Goal: Task Accomplishment & Management: Use online tool/utility

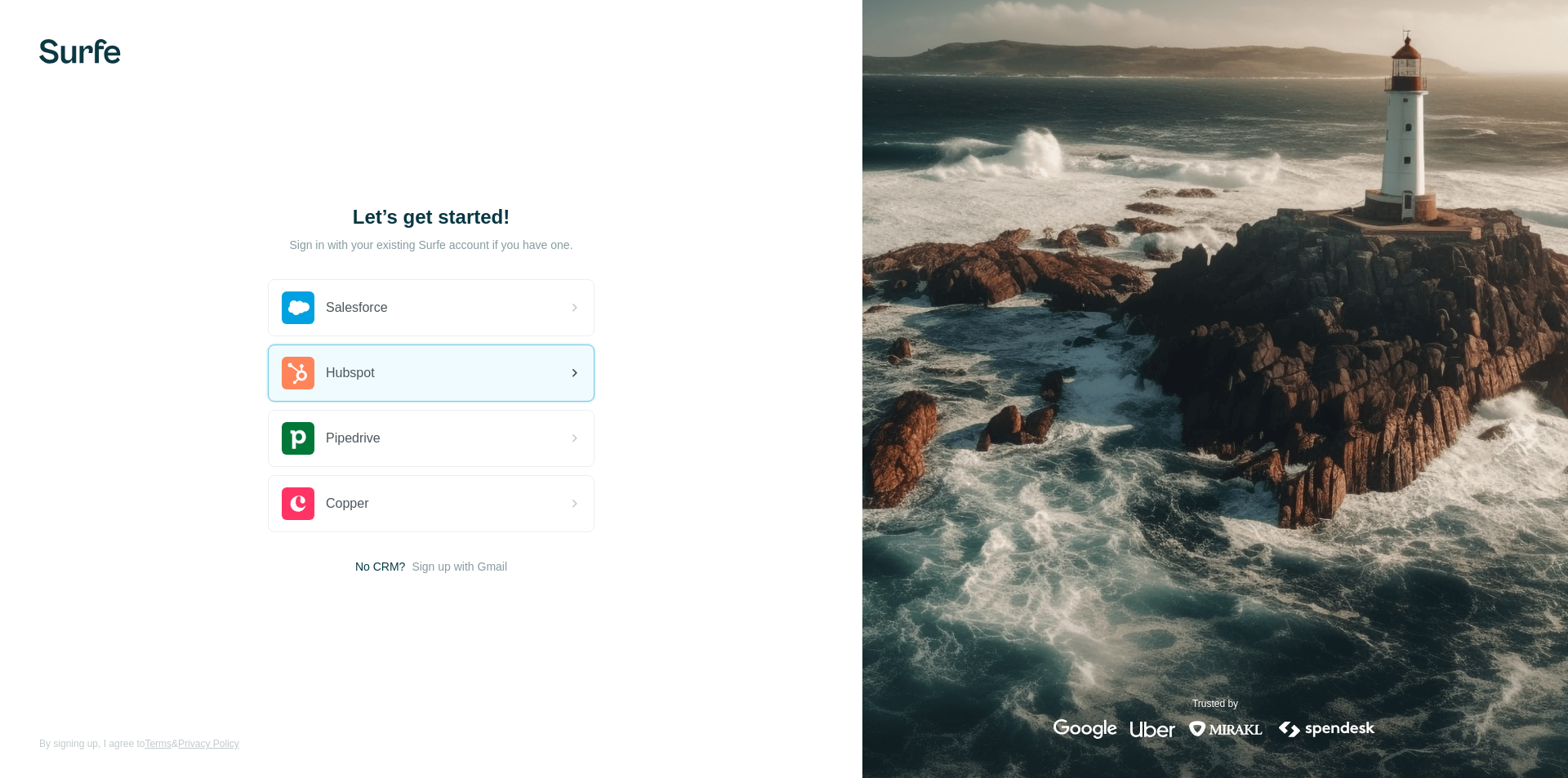
click at [427, 369] on div "Hubspot" at bounding box center [431, 373] width 325 height 56
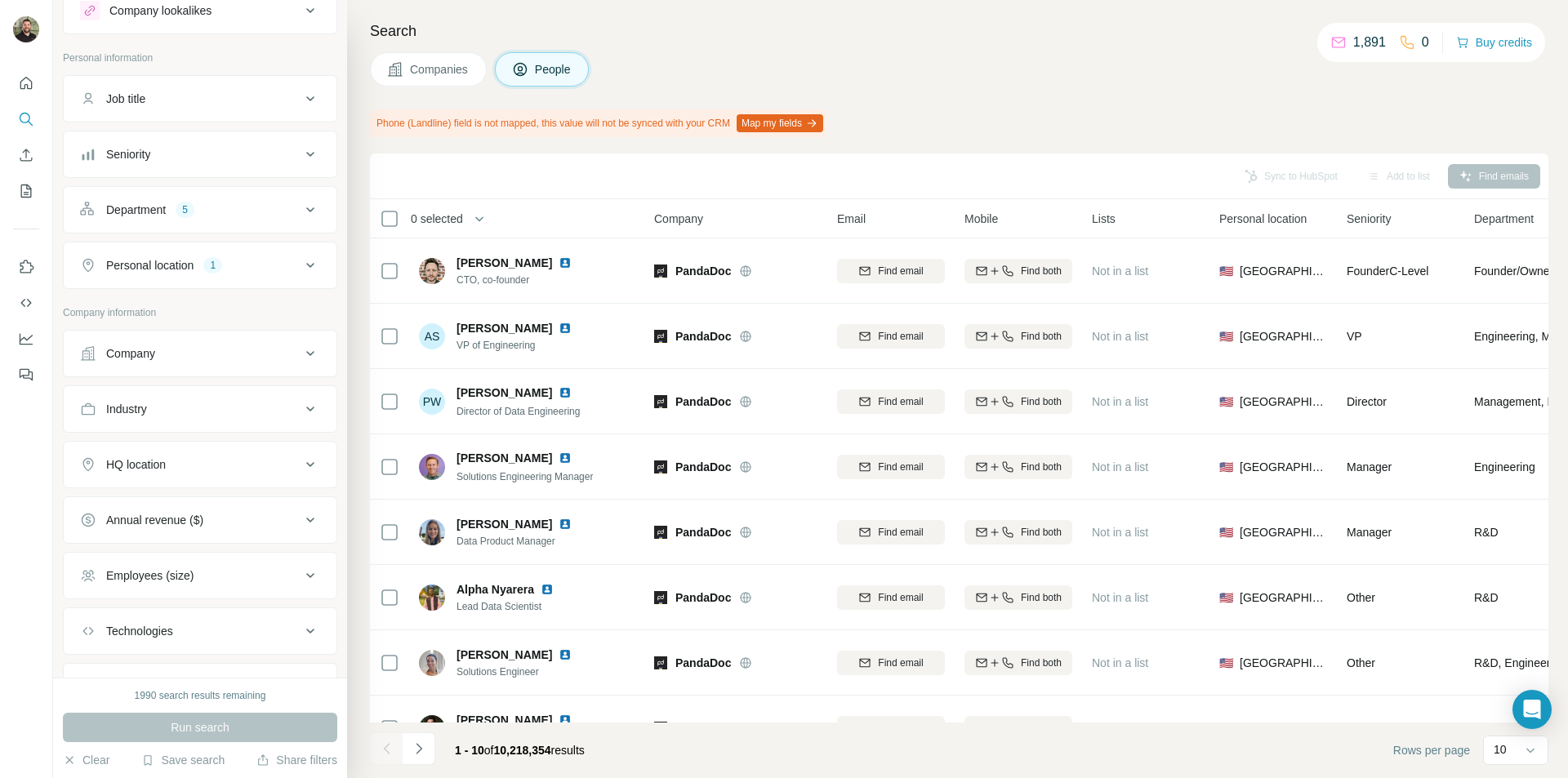
scroll to position [82, 0]
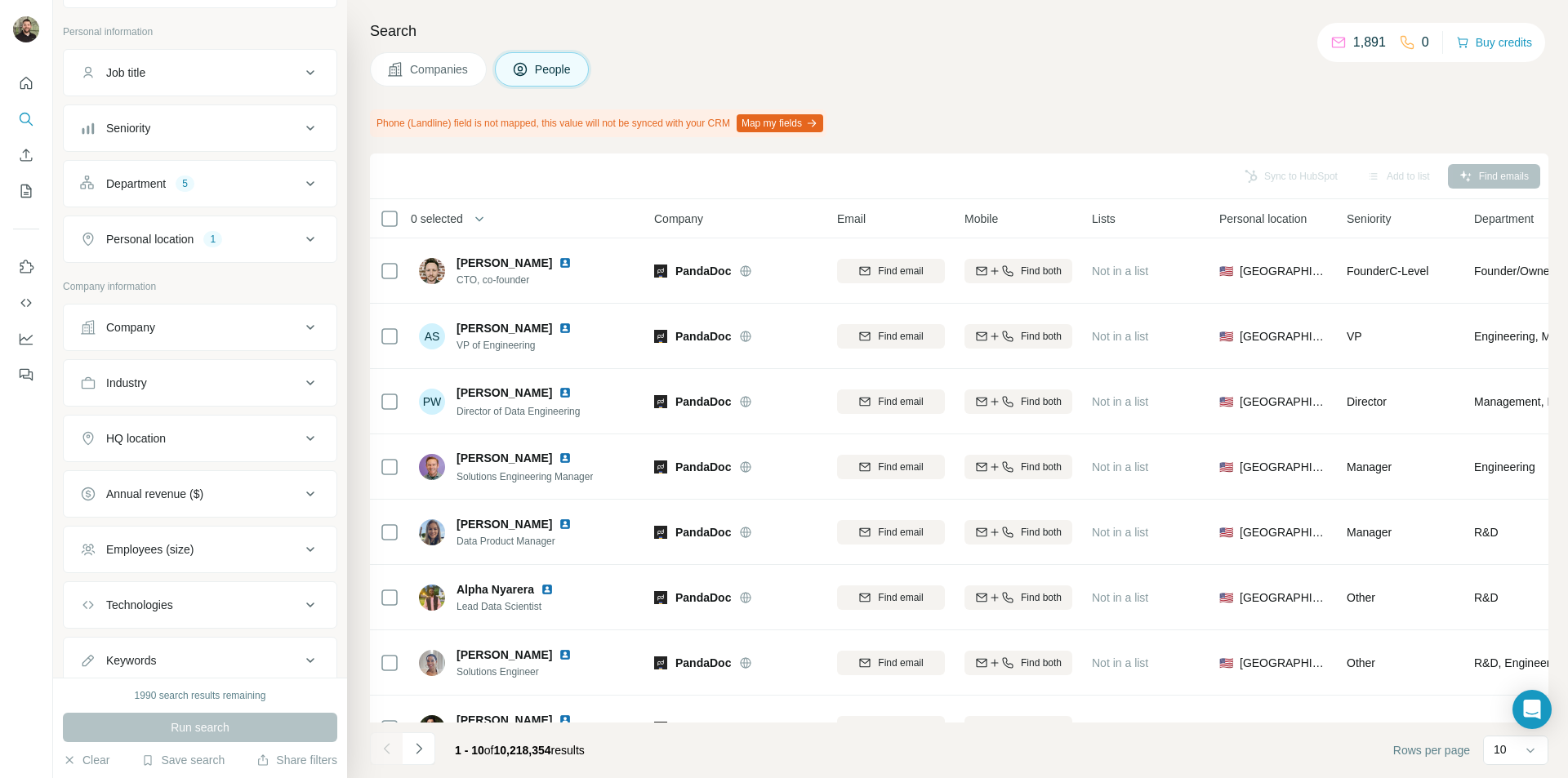
click at [147, 340] on button "Company" at bounding box center [199, 327] width 272 height 39
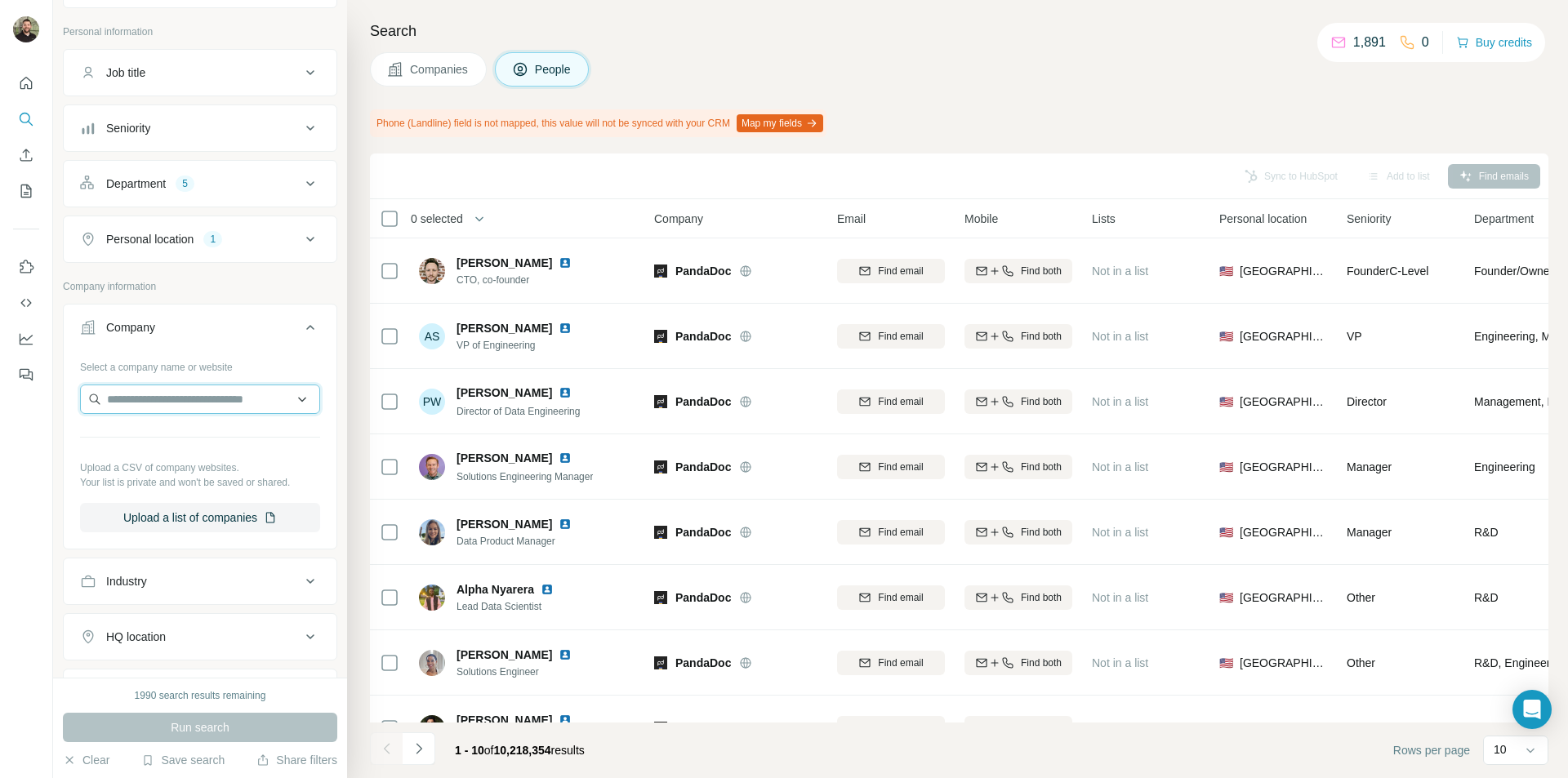
click at [140, 402] on input "text" at bounding box center [200, 398] width 240 height 29
type input "**********"
click at [155, 439] on p "Big Eye Diagnostics" at bounding box center [178, 435] width 102 height 17
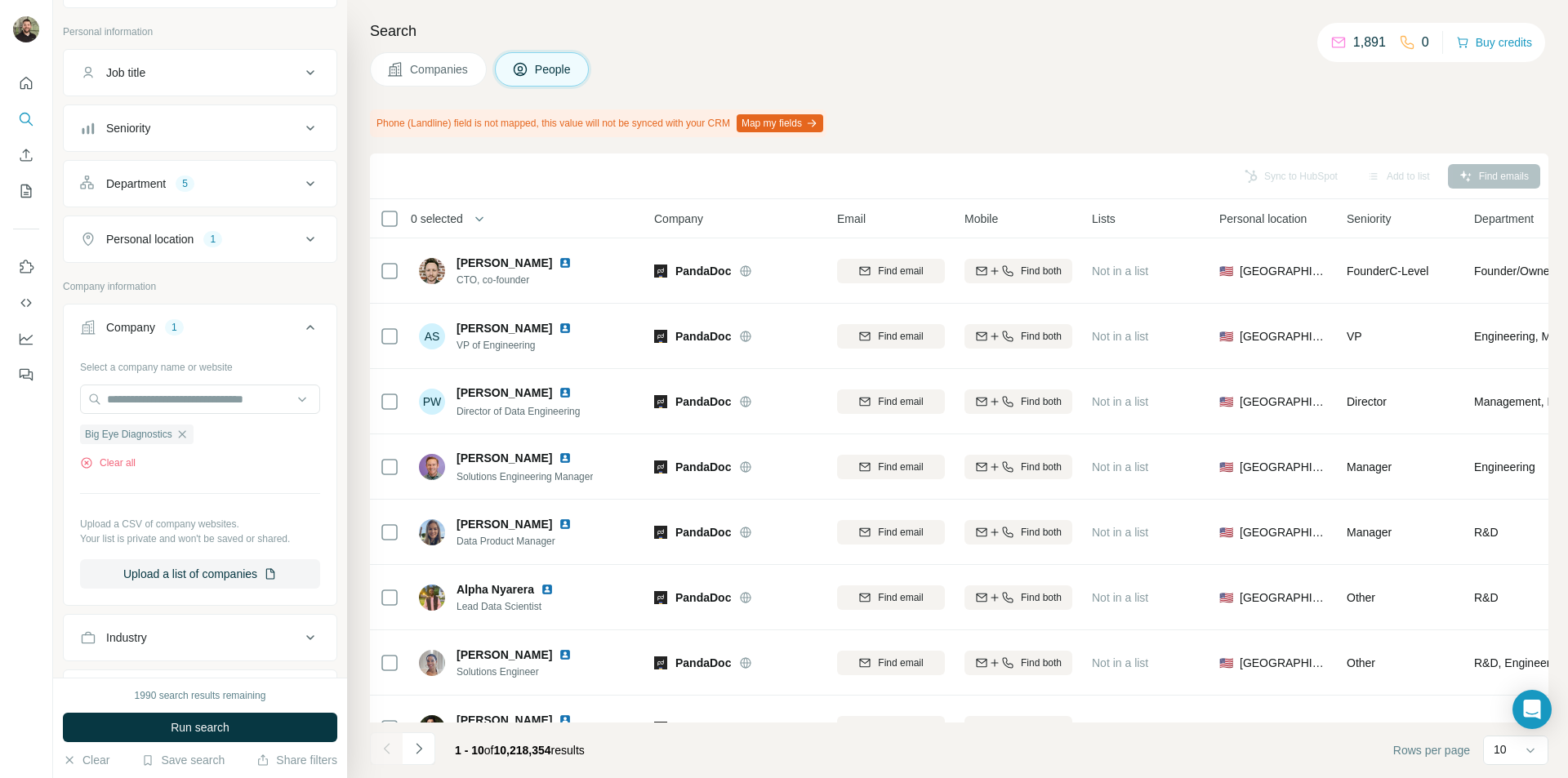
click at [206, 698] on div "1990 search results remaining" at bounding box center [200, 695] width 131 height 15
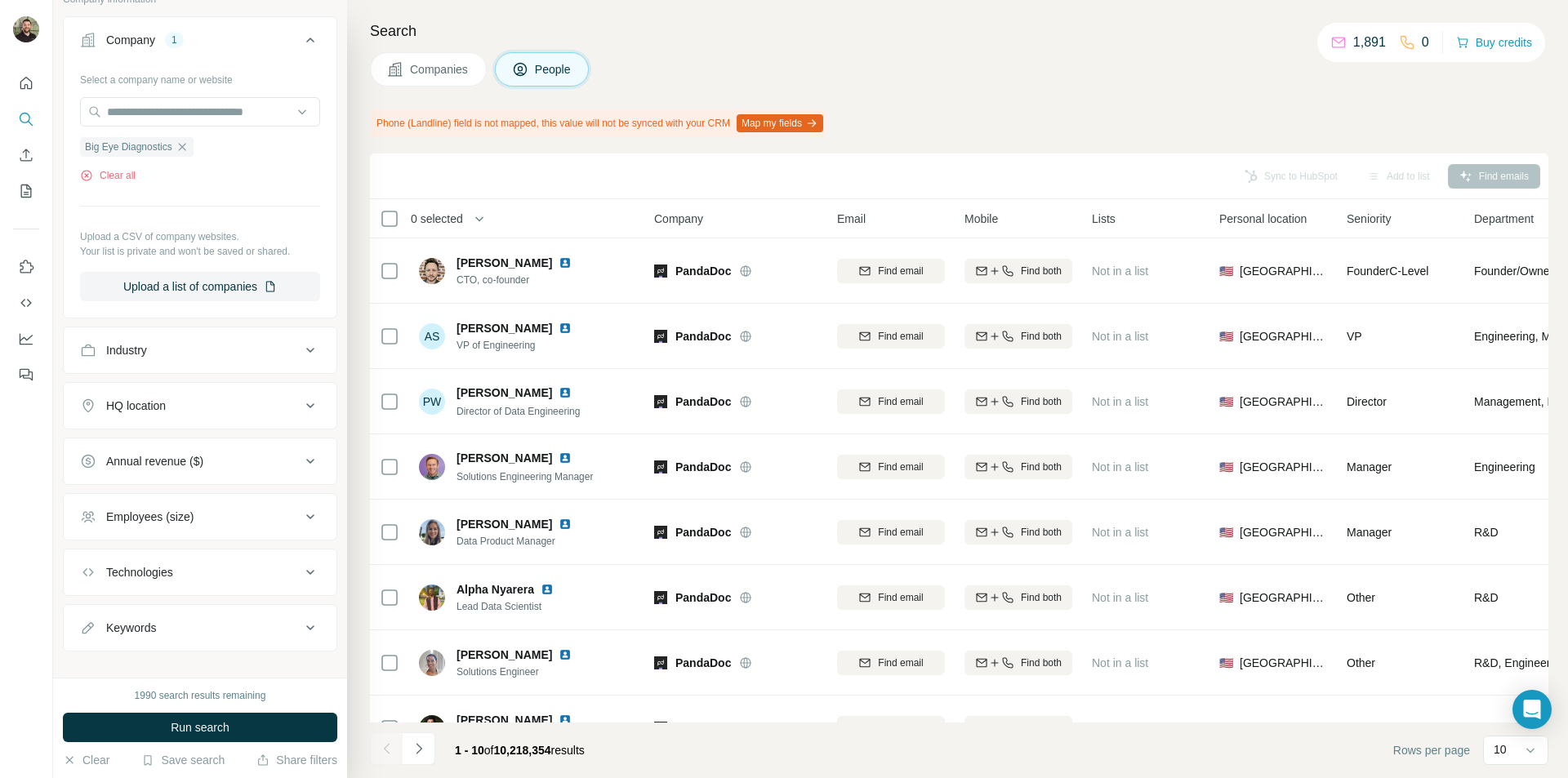
scroll to position [389, 0]
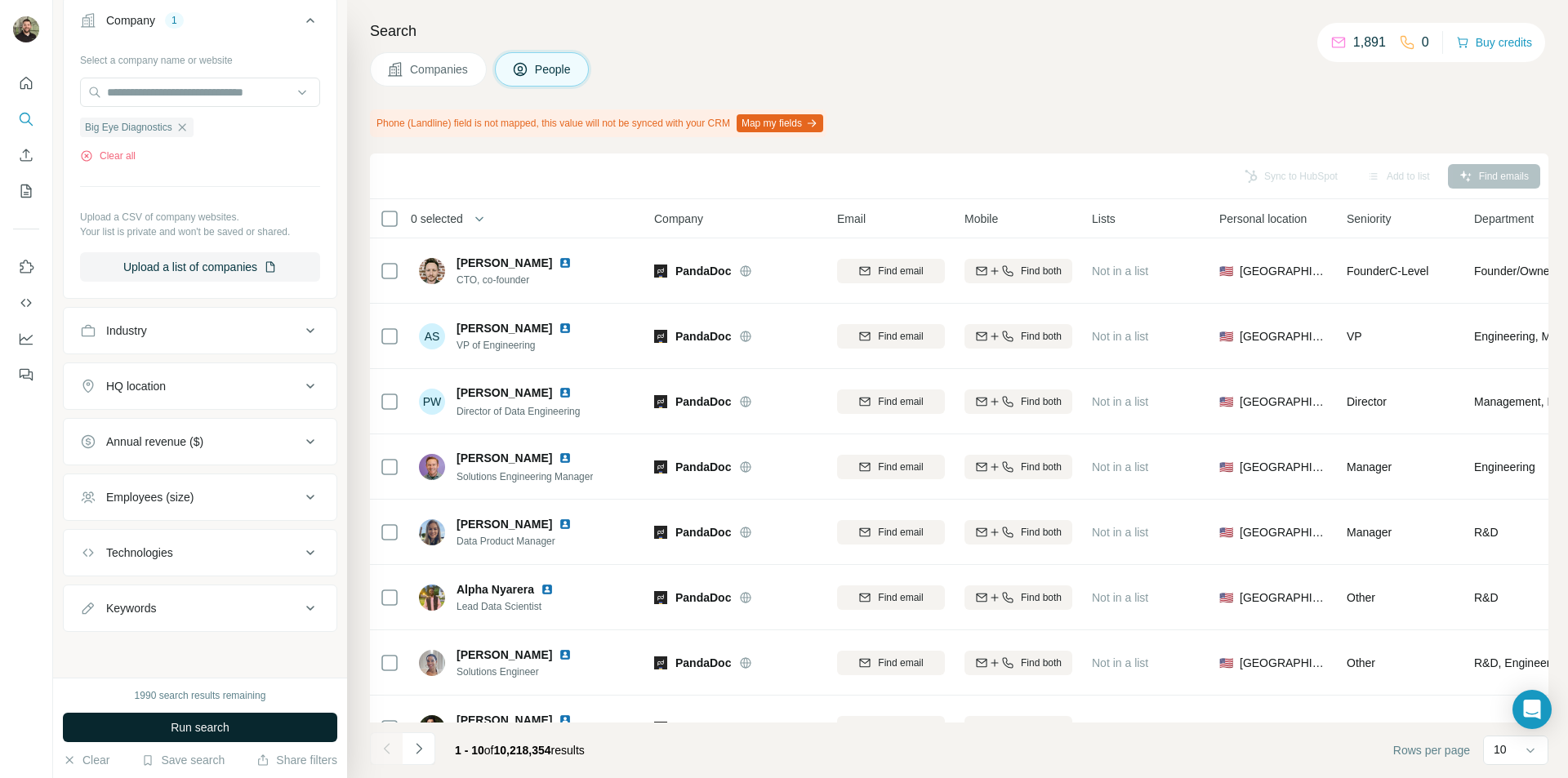
click at [182, 731] on span "Run search" at bounding box center [200, 727] width 59 height 17
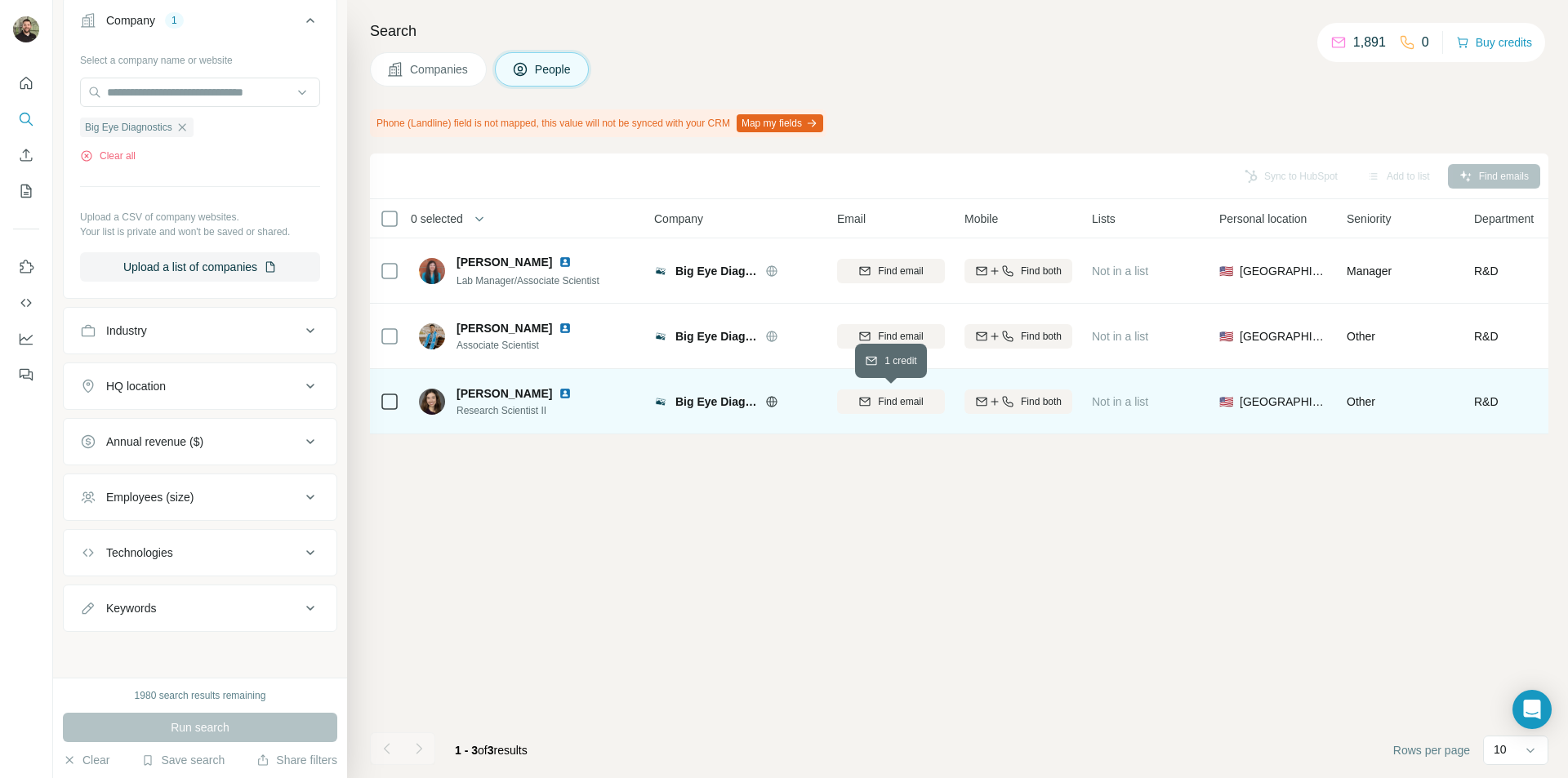
click at [872, 400] on icon "button" at bounding box center [865, 401] width 13 height 13
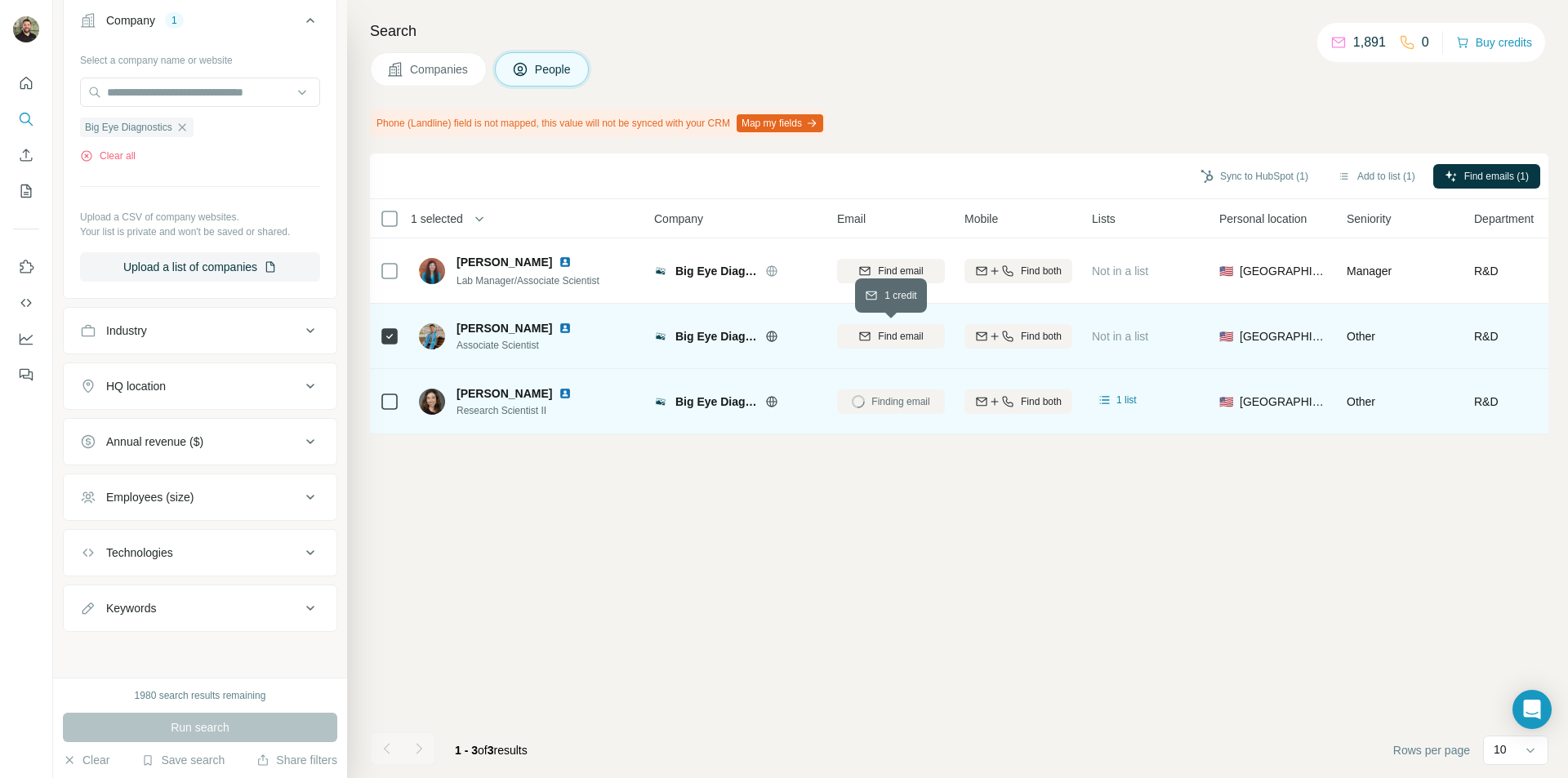
click at [883, 343] on span "Find email" at bounding box center [900, 336] width 45 height 15
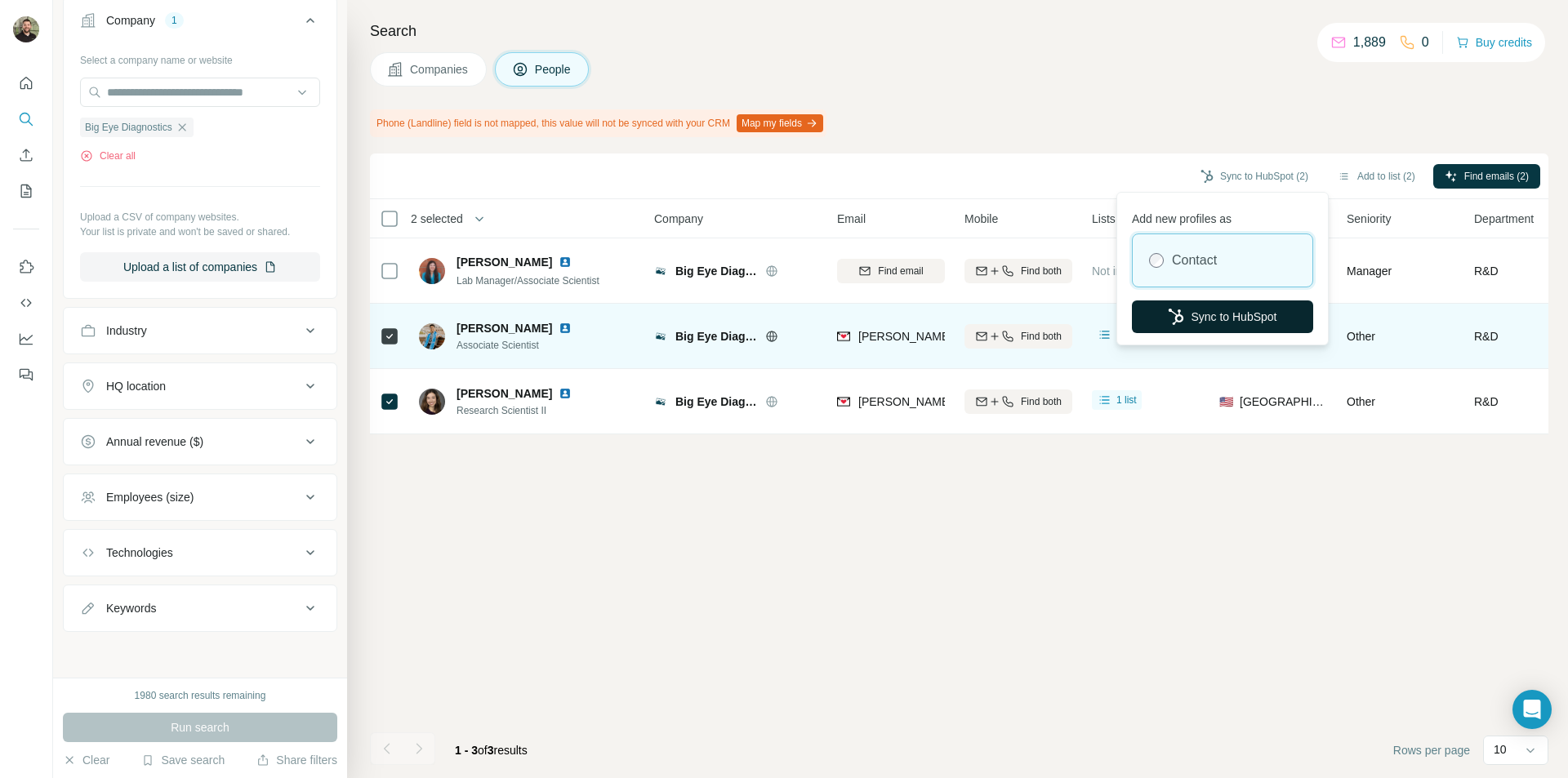
click at [1195, 309] on button "Sync to HubSpot" at bounding box center [1222, 316] width 182 height 33
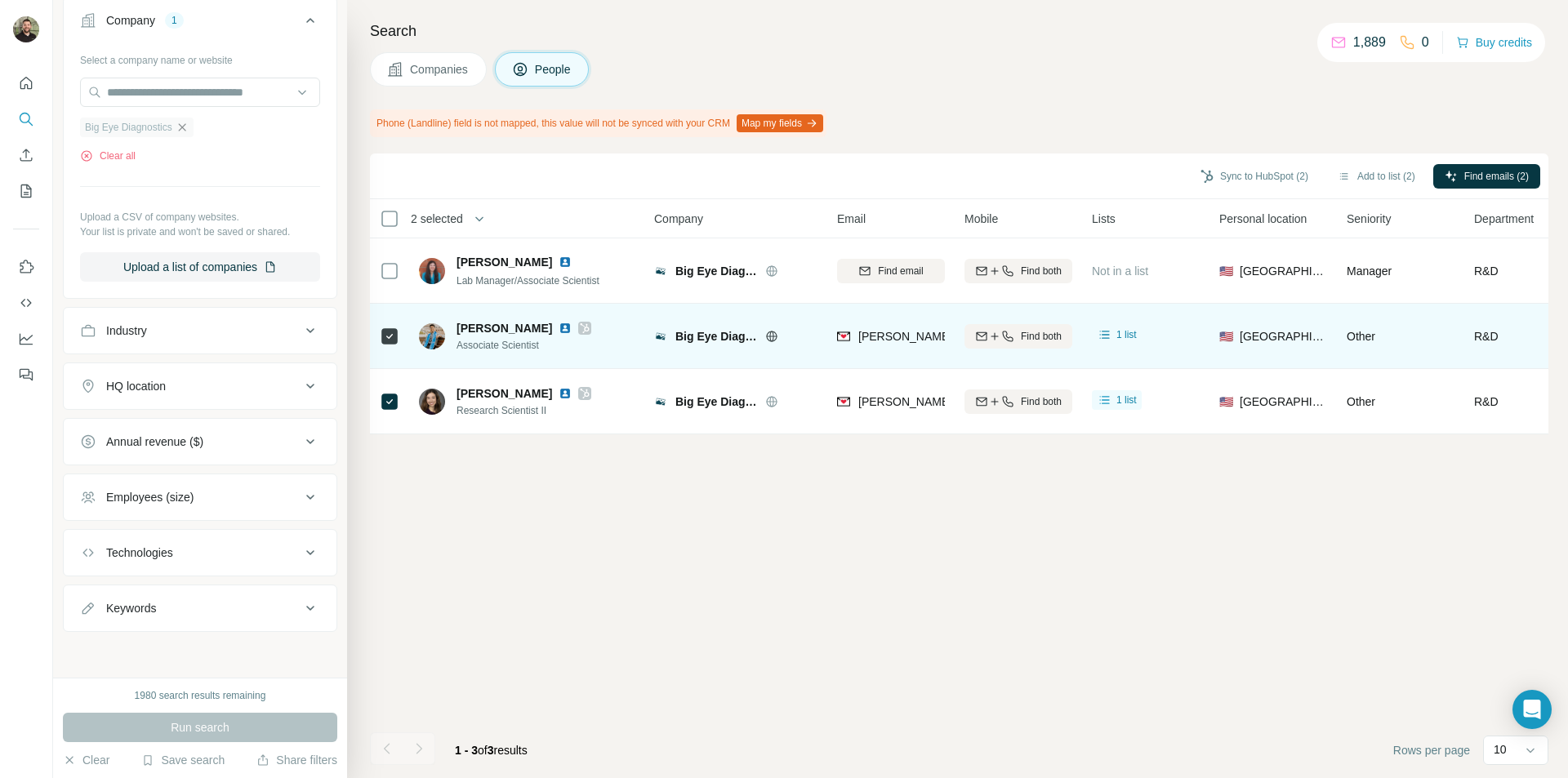
click at [182, 130] on icon "button" at bounding box center [182, 127] width 13 height 13
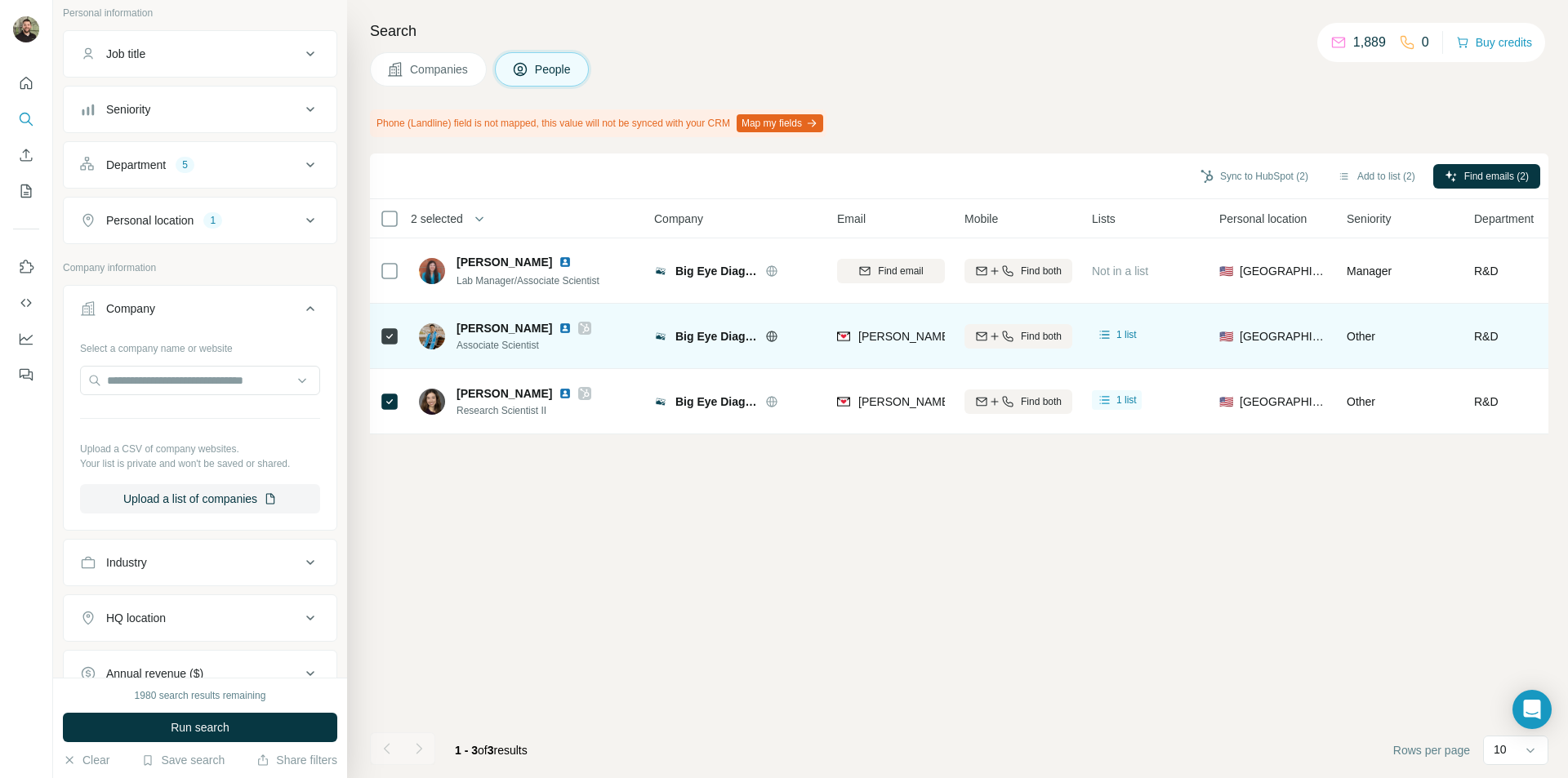
scroll to position [5, 0]
